Goal: Information Seeking & Learning: Learn about a topic

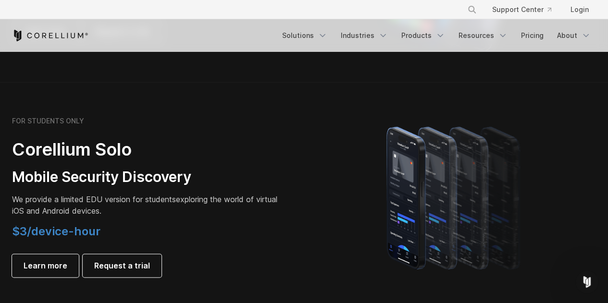
scroll to position [673, 0]
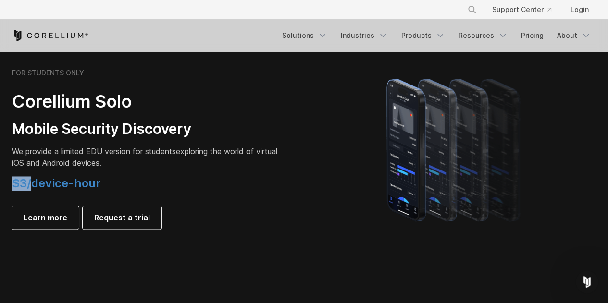
drag, startPoint x: 29, startPoint y: 183, endPoint x: 238, endPoint y: 177, distance: 209.3
click at [64, 177] on span "$3/device-hour" at bounding box center [56, 183] width 88 height 14
click at [241, 175] on div "FOR STUDENTS ONLY Corellium Solo Mobile Security Discovery We provide a limited…" at bounding box center [146, 149] width 269 height 161
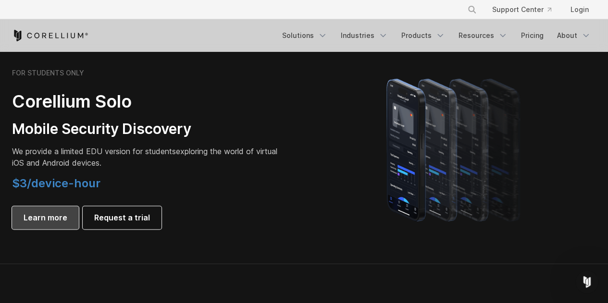
click at [72, 219] on link "Learn more" at bounding box center [45, 217] width 67 height 23
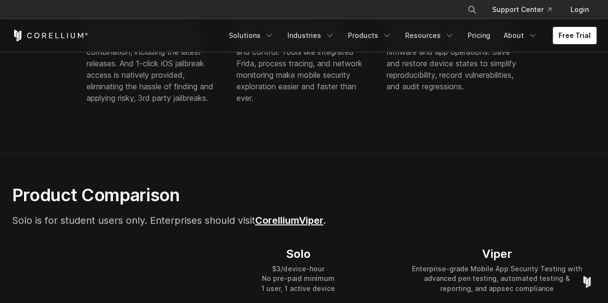
scroll to position [577, 0]
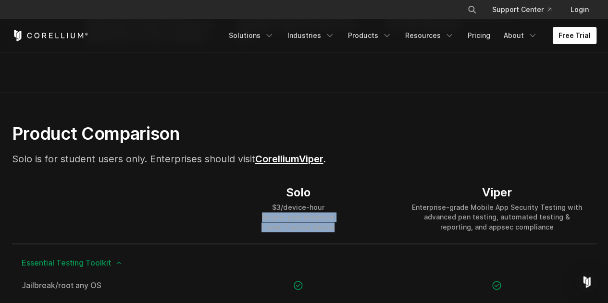
drag, startPoint x: 264, startPoint y: 217, endPoint x: 294, endPoint y: 201, distance: 34.2
click at [339, 230] on div "Solo $3/device-hour No pre-paid minimum 1 user, 1 active device" at bounding box center [298, 208] width 199 height 69
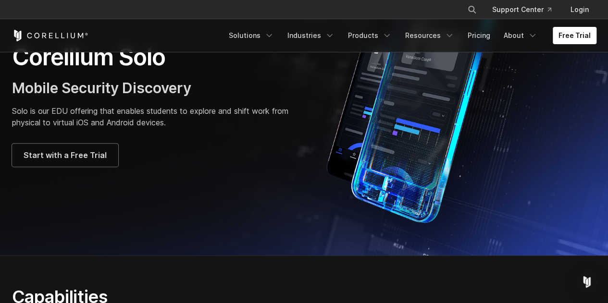
scroll to position [0, 0]
